Goal: Information Seeking & Learning: Learn about a topic

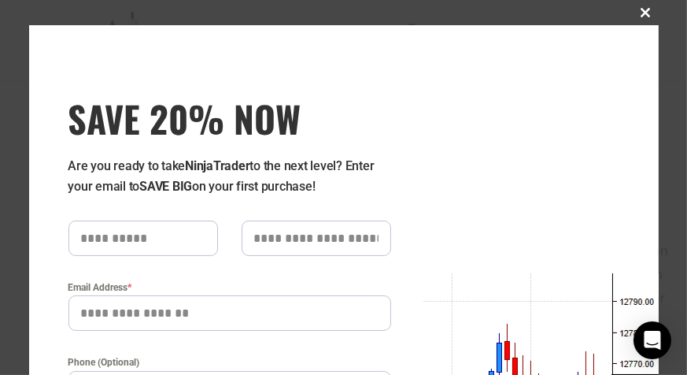
click at [642, 14] on span at bounding box center [646, 12] width 25 height 9
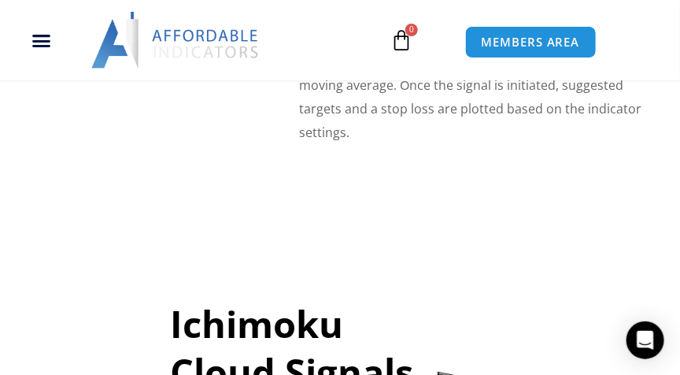
scroll to position [3104, 0]
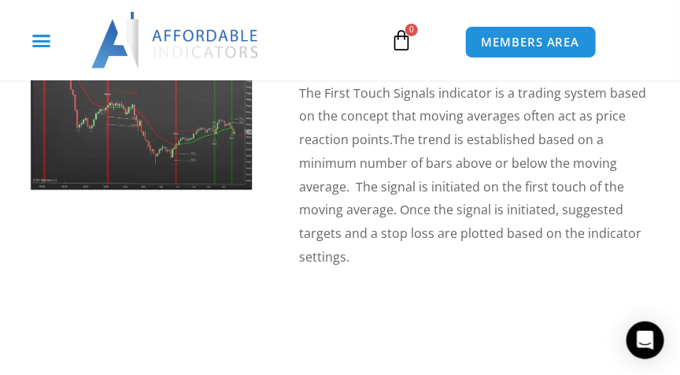
click at [39, 37] on icon "Menu Toggle" at bounding box center [41, 41] width 20 height 20
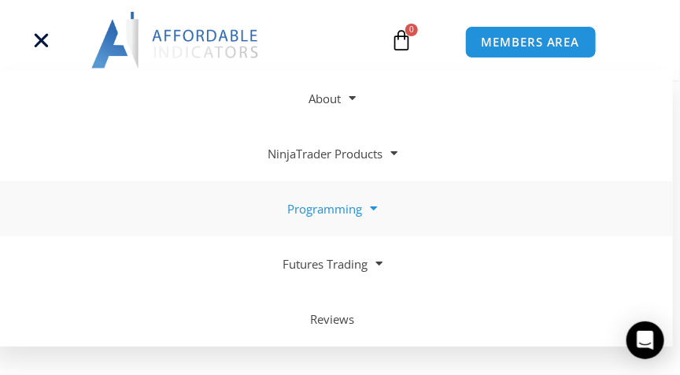
click at [374, 208] on span at bounding box center [370, 208] width 15 height 28
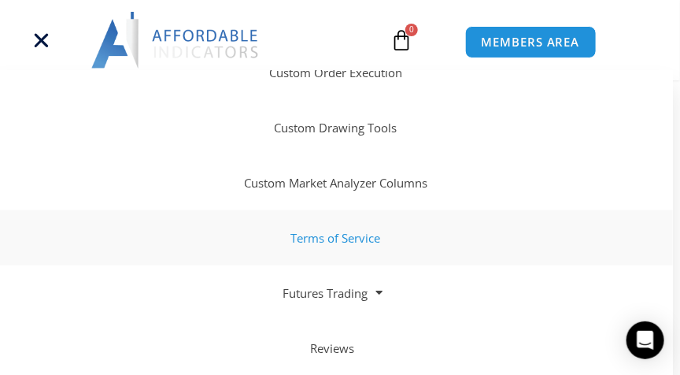
scroll to position [3284, 0]
click at [379, 291] on span at bounding box center [375, 293] width 15 height 28
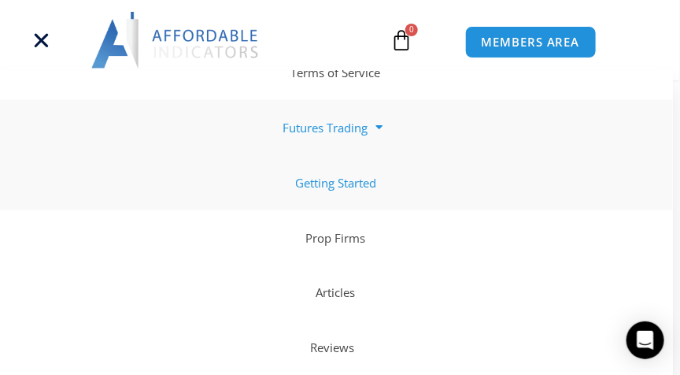
scroll to position [3419, 0]
click at [341, 237] on link "Prop Firms" at bounding box center [333, 237] width 680 height 55
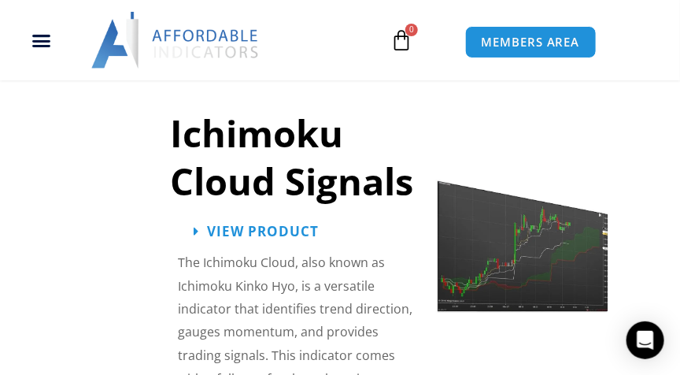
scroll to position [424, 0]
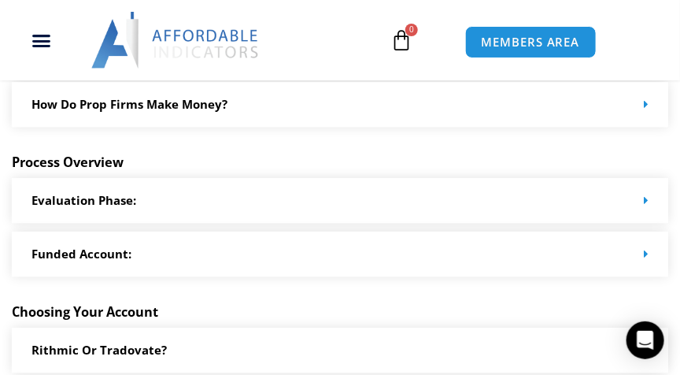
scroll to position [765, 0]
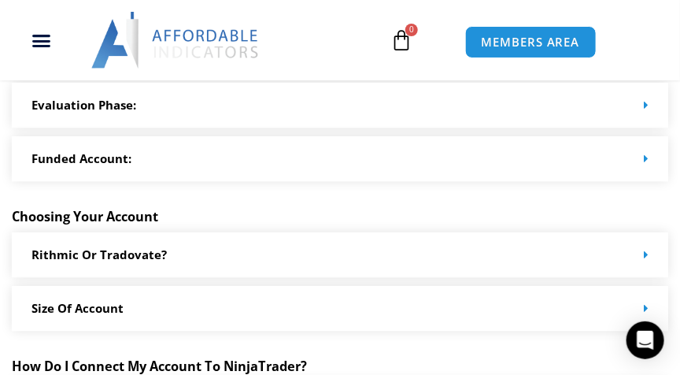
click at [273, 180] on div "Funded Account:" at bounding box center [340, 158] width 657 height 45
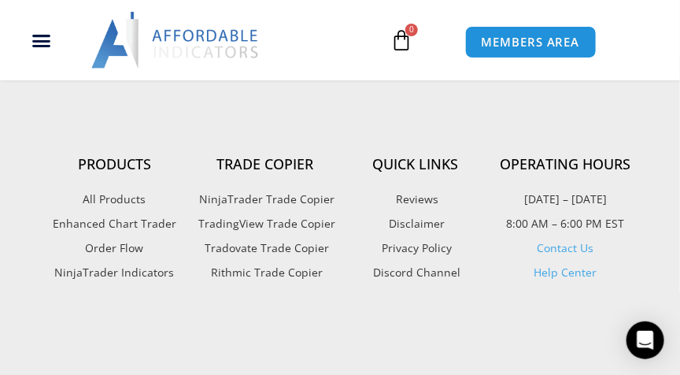
scroll to position [2159, 0]
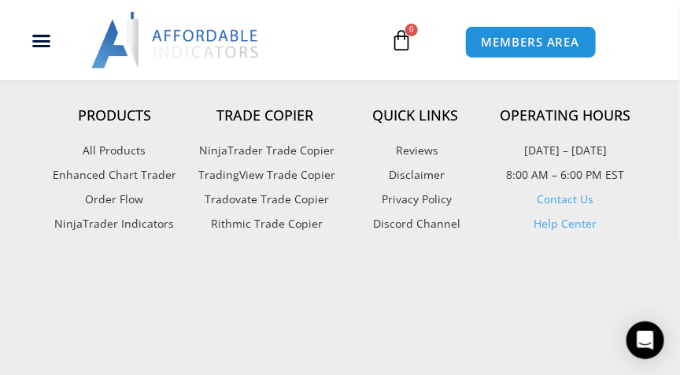
click at [119, 161] on span "All Products" at bounding box center [114, 151] width 63 height 20
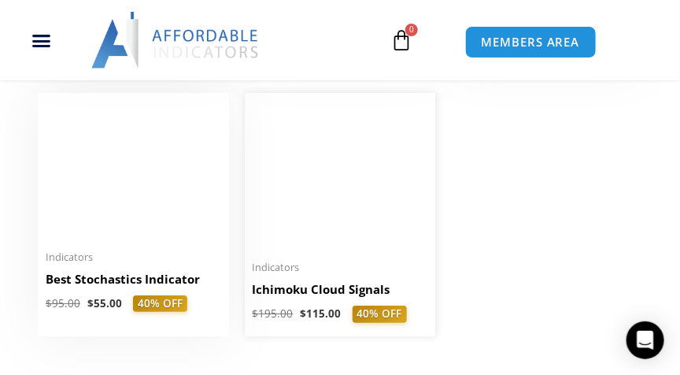
scroll to position [2879, 0]
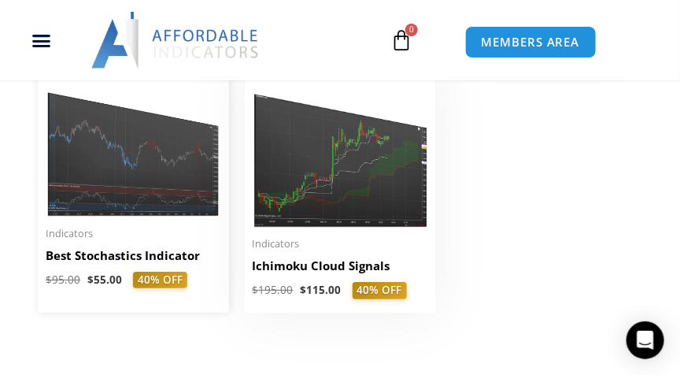
click at [162, 184] on img at bounding box center [134, 147] width 176 height 140
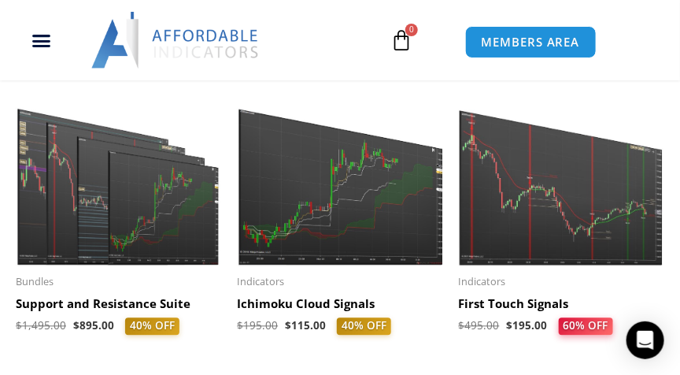
scroll to position [3599, 0]
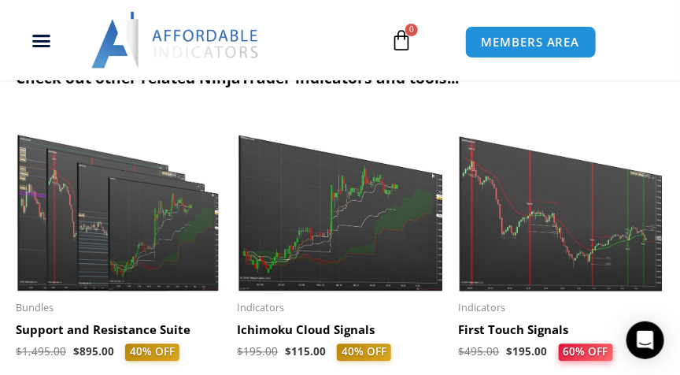
click at [75, 248] on img at bounding box center [118, 204] width 205 height 177
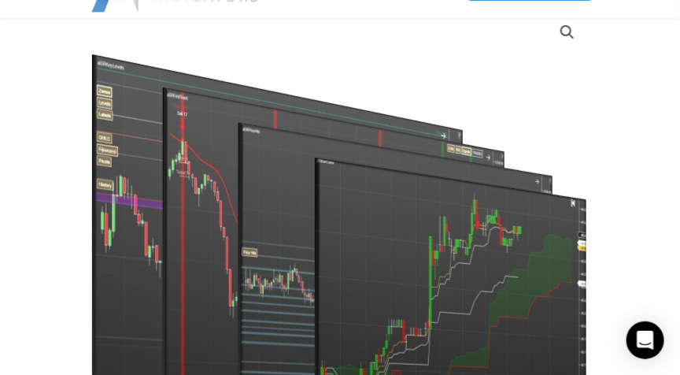
scroll to position [180, 0]
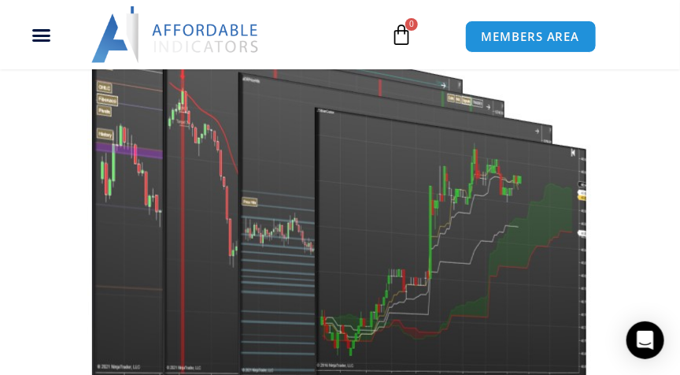
click at [261, 218] on img at bounding box center [340, 173] width 506 height 435
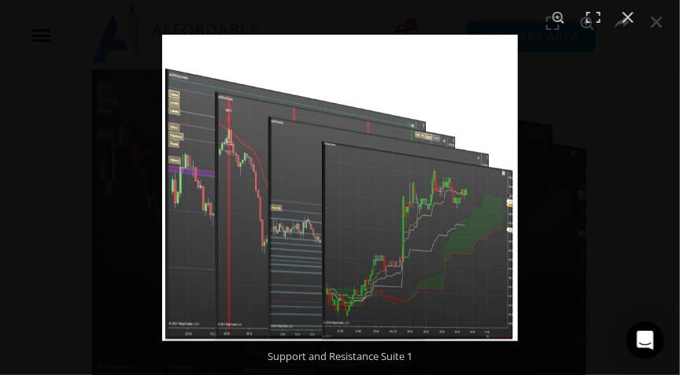
click at [261, 217] on img at bounding box center [340, 188] width 356 height 306
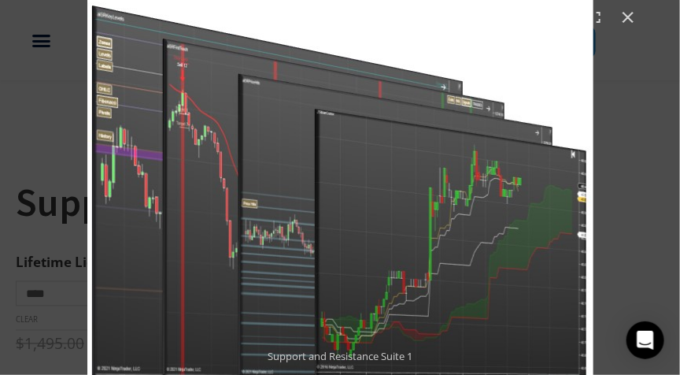
scroll to position [584, 0]
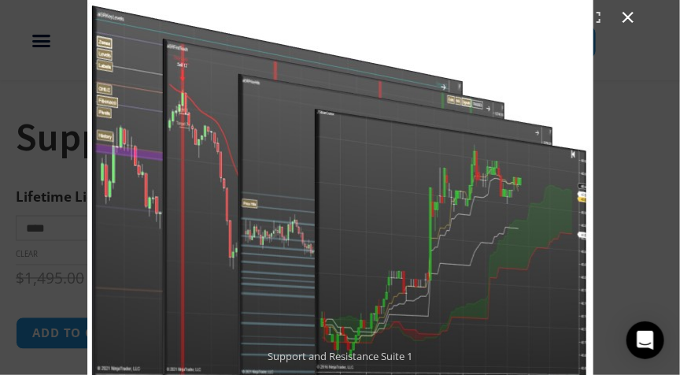
click at [628, 17] on button "Close (Esc)" at bounding box center [628, 17] width 35 height 35
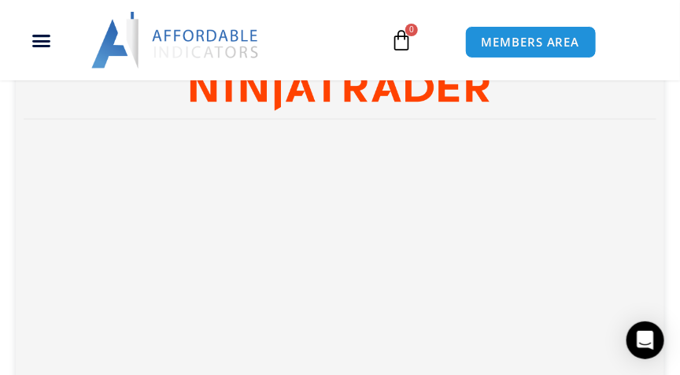
scroll to position [2329, 0]
